Goal: Find specific page/section: Find specific page/section

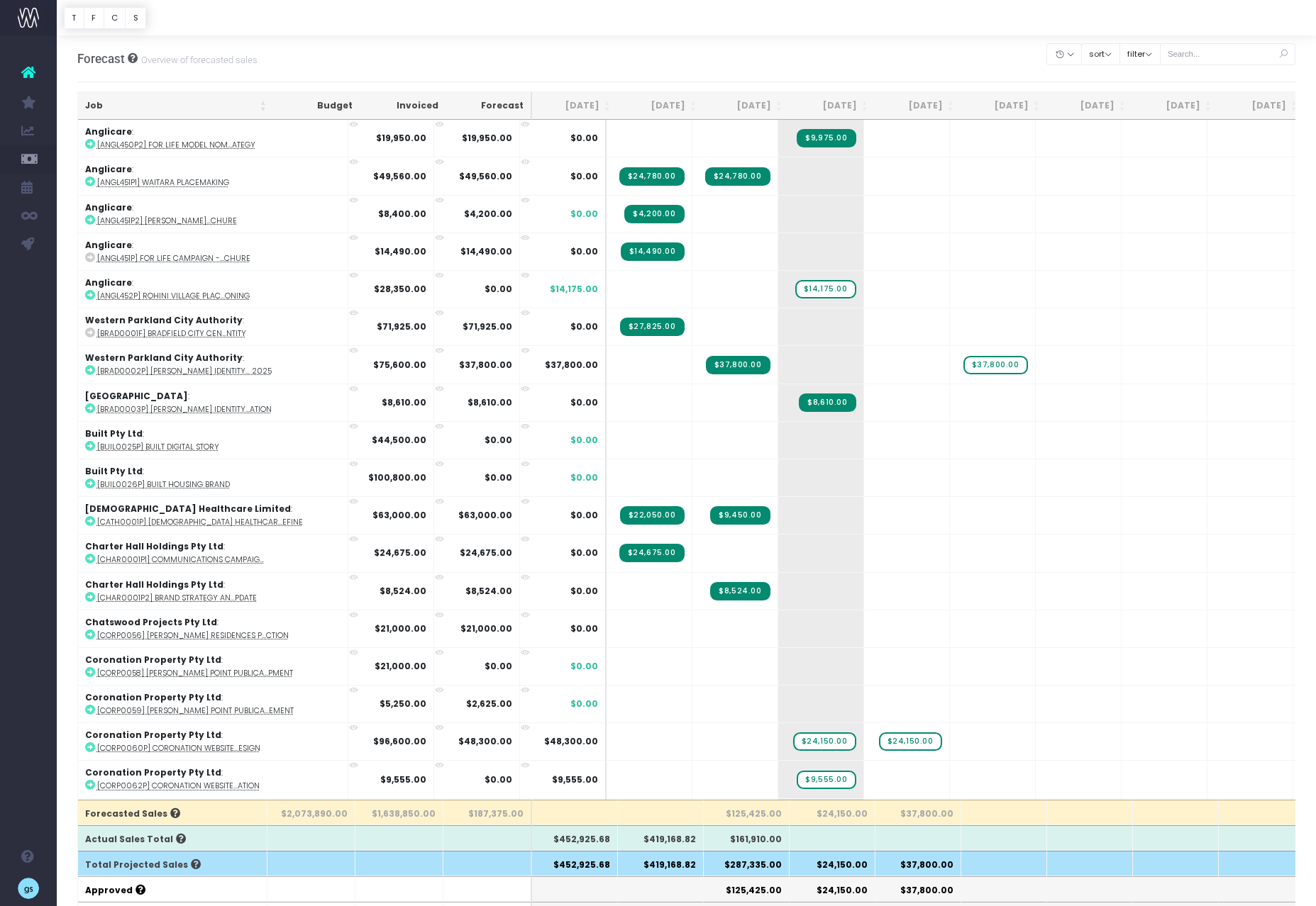
scroll to position [1744, 0]
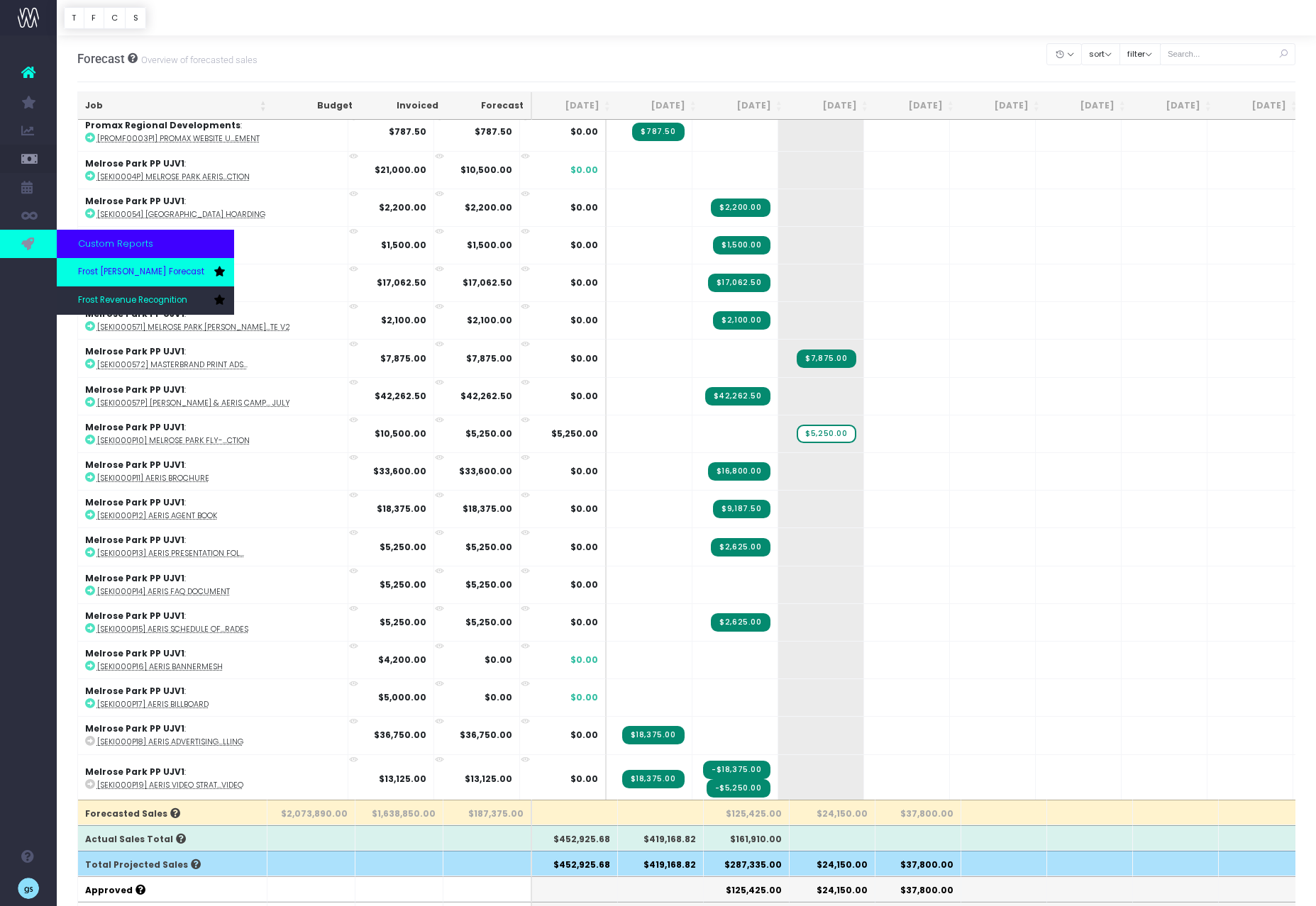
click at [122, 270] on span "Frost [PERSON_NAME] Forecast" at bounding box center [141, 272] width 126 height 12
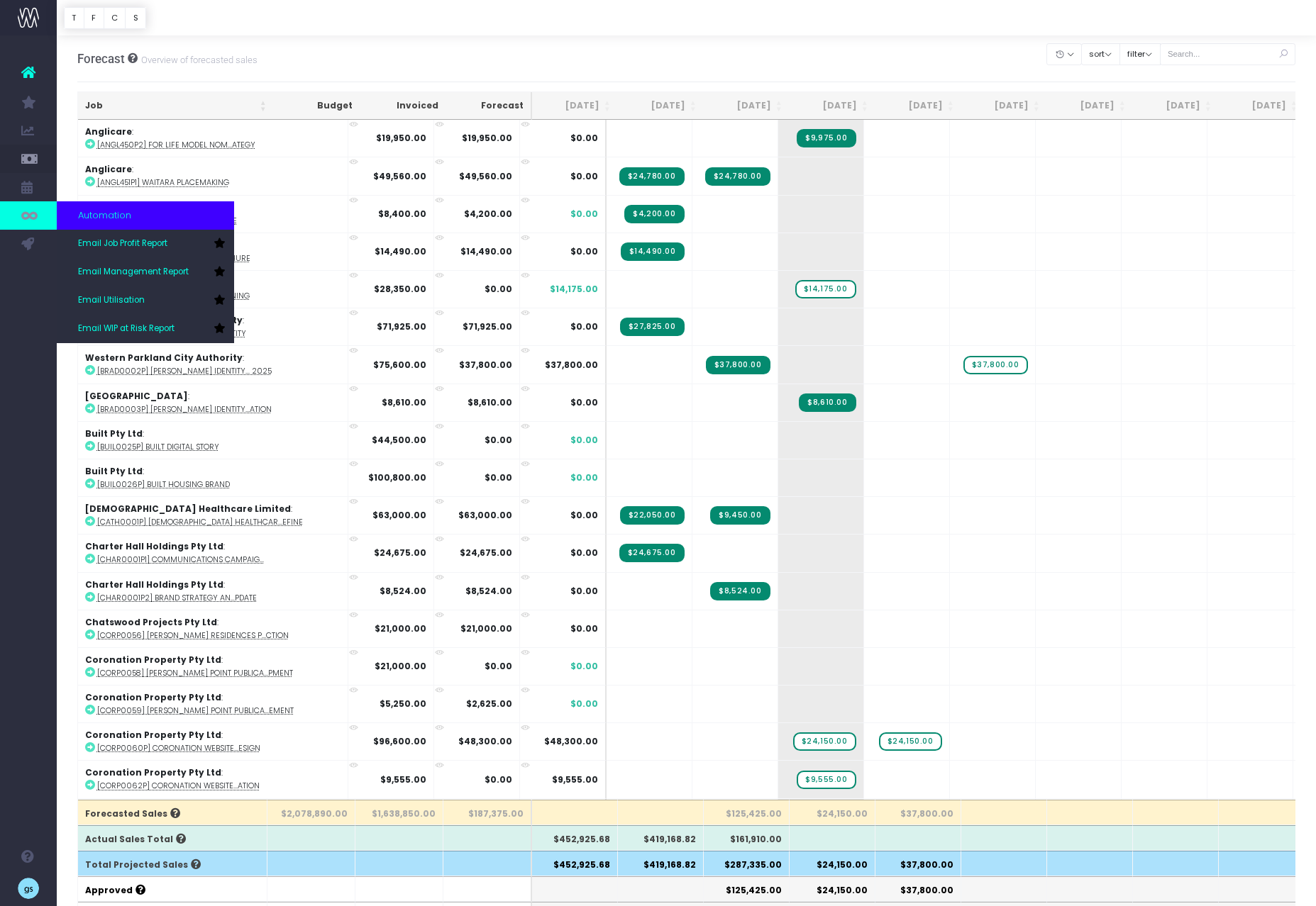
click at [33, 223] on icon at bounding box center [28, 215] width 14 height 16
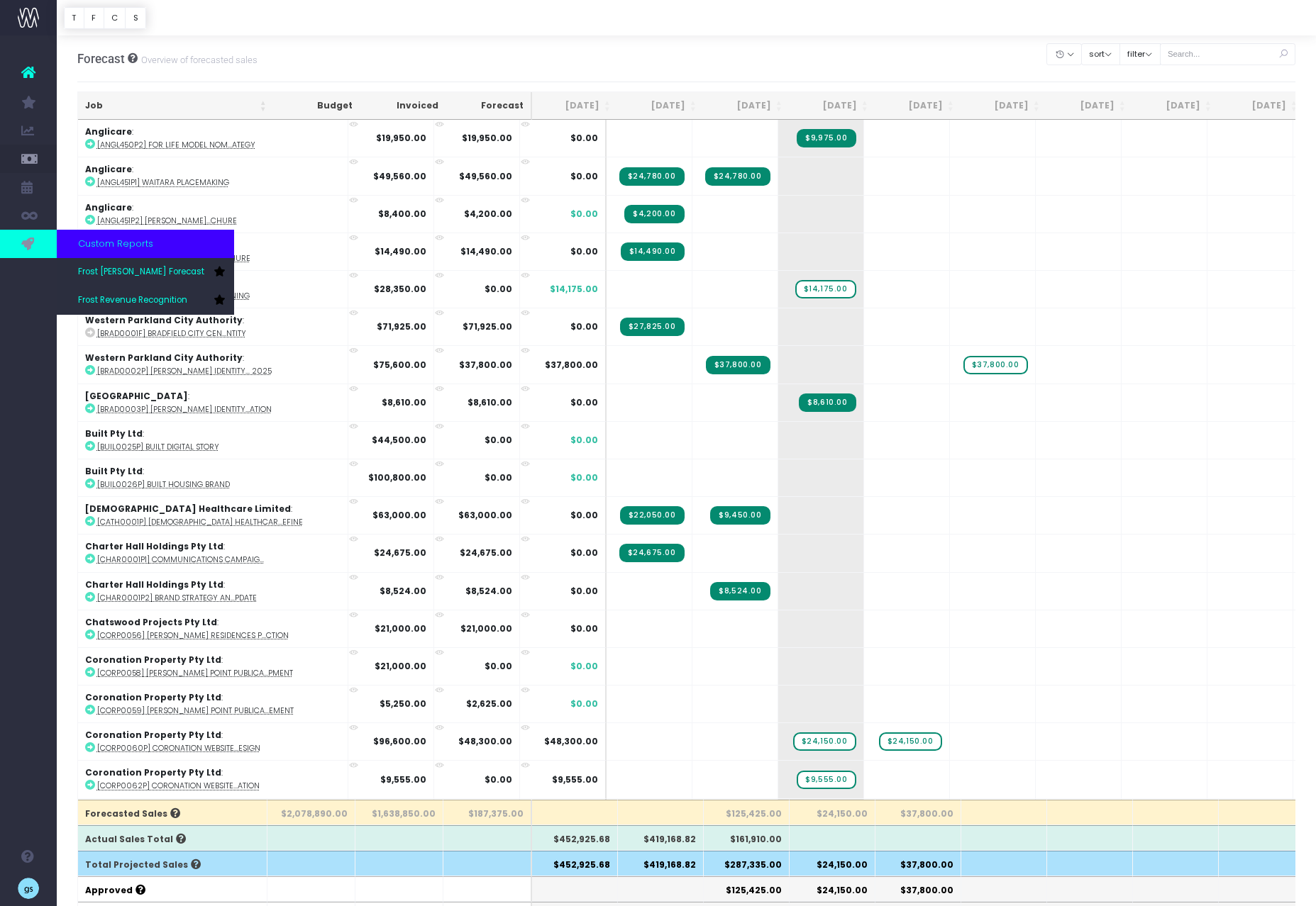
click at [36, 240] on link at bounding box center [28, 244] width 57 height 28
click at [138, 269] on span "Frost [PERSON_NAME] Forecast" at bounding box center [141, 272] width 126 height 12
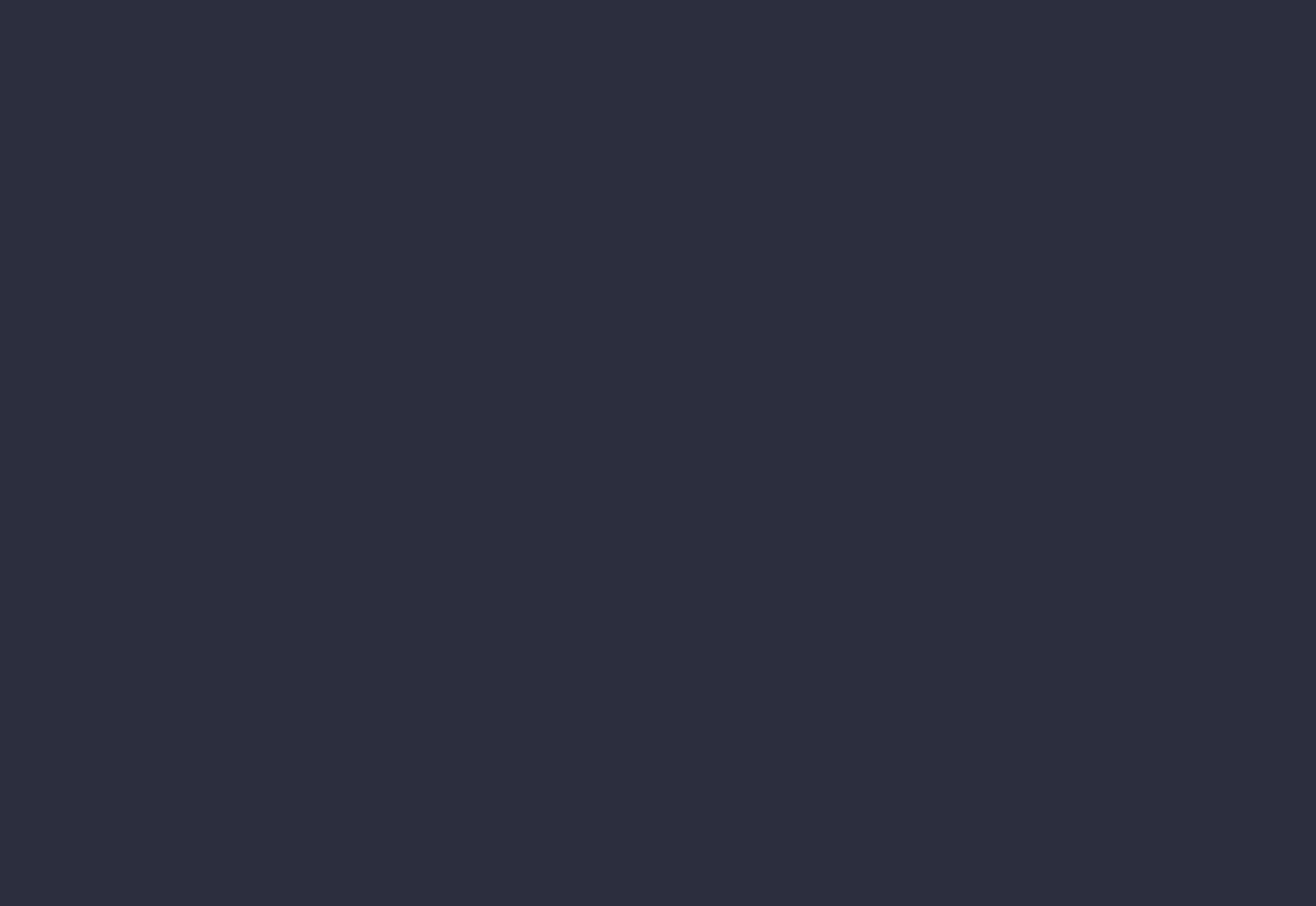
click at [448, 301] on div at bounding box center [658, 453] width 1316 height 906
